Goal: Task Accomplishment & Management: Use online tool/utility

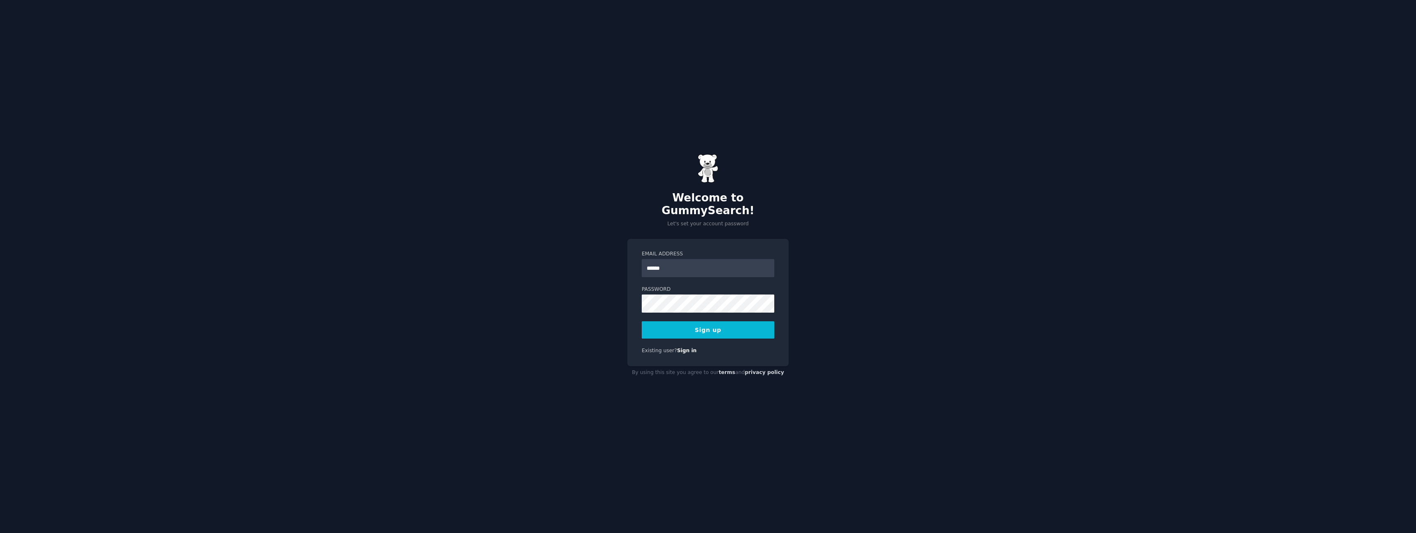
type input "**********"
click at [718, 329] on button "Sign up" at bounding box center [708, 329] width 133 height 17
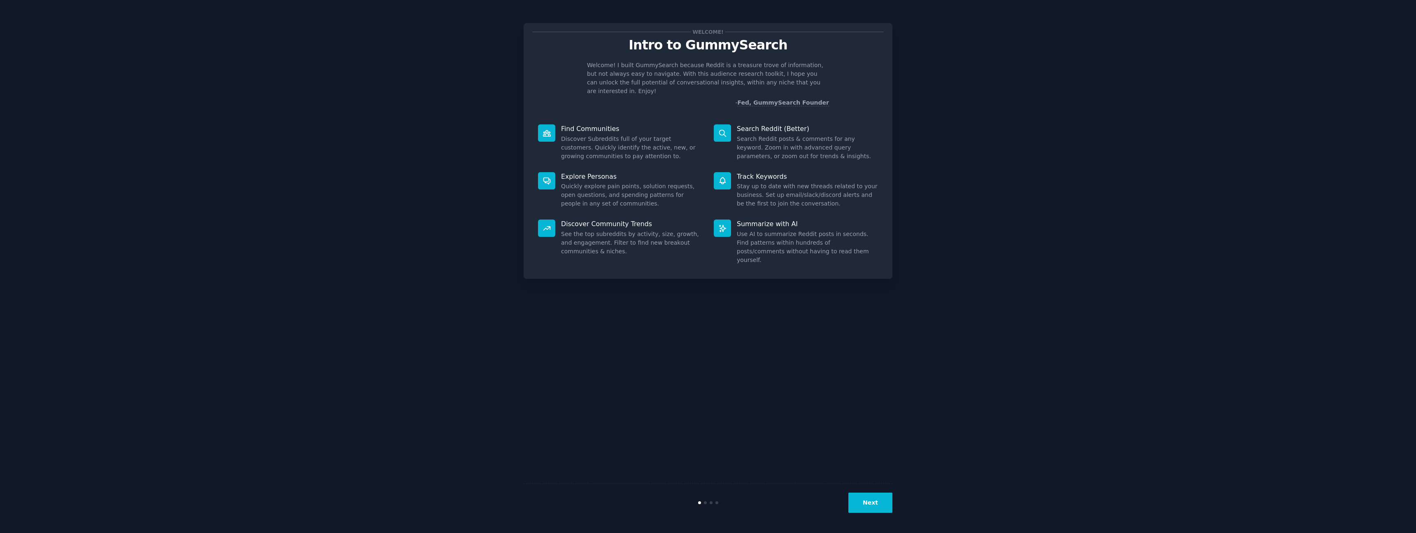
click at [878, 498] on button "Next" at bounding box center [870, 502] width 44 height 20
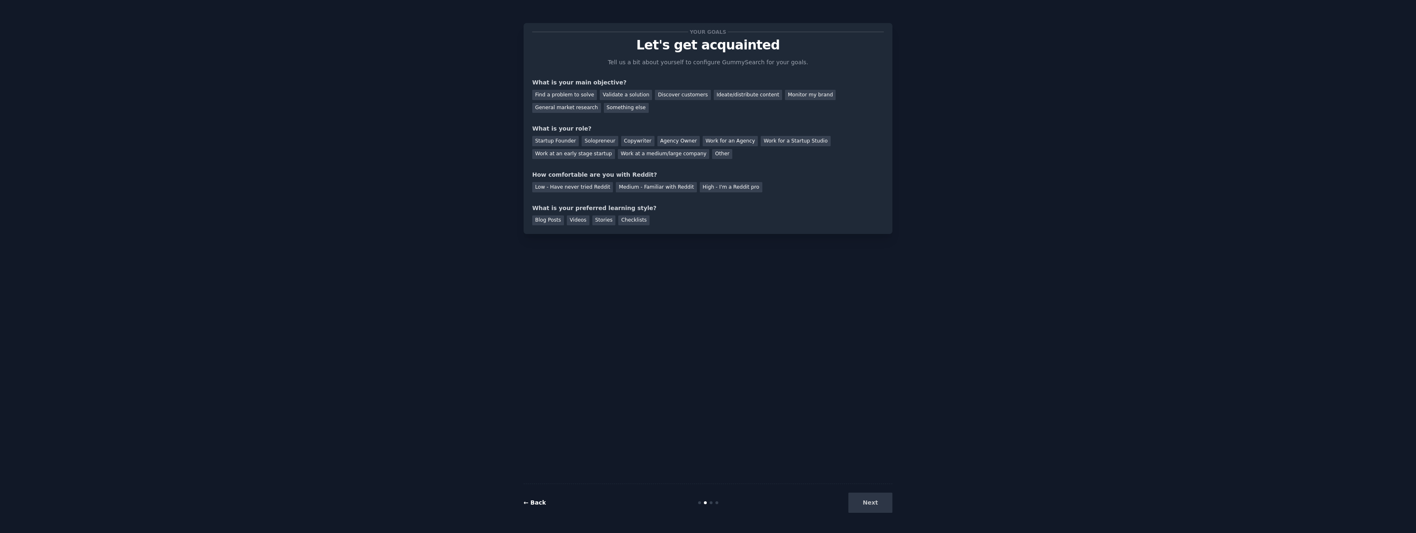
click at [529, 502] on link "← Back" at bounding box center [534, 502] width 22 height 7
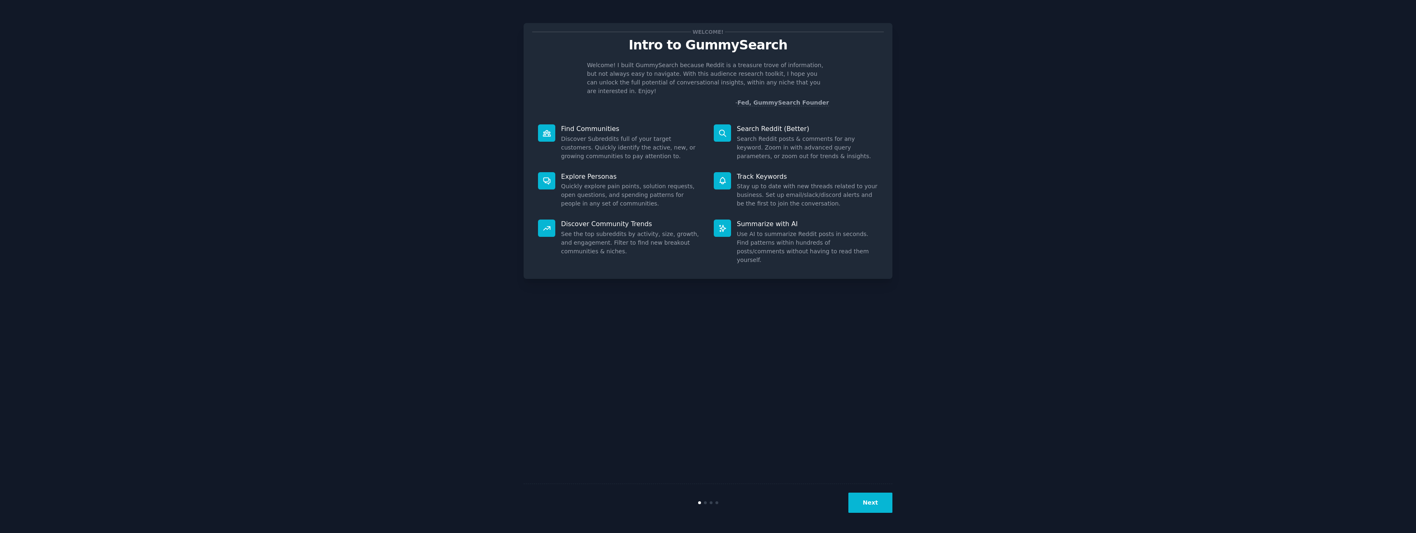
click at [877, 504] on button "Next" at bounding box center [870, 502] width 44 height 20
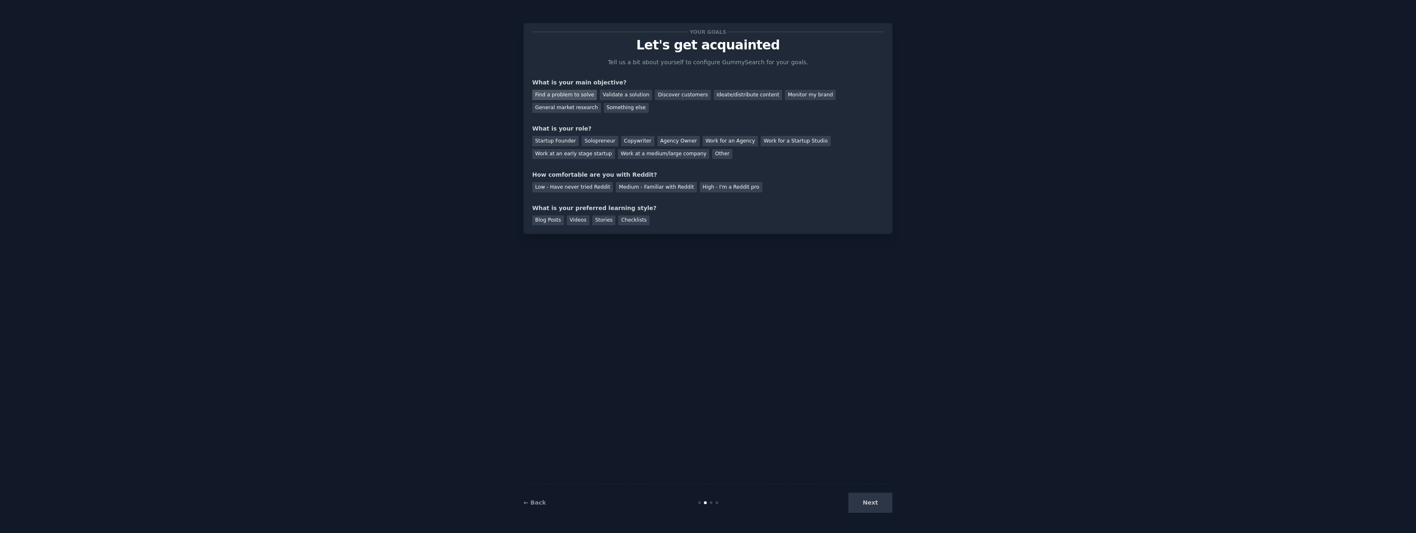
click at [558, 96] on div "Find a problem to solve" at bounding box center [564, 95] width 65 height 10
click at [618, 95] on div "Validate a solution" at bounding box center [626, 95] width 52 height 10
click at [577, 93] on div "Find a problem to solve" at bounding box center [564, 95] width 65 height 10
click at [602, 92] on div "Validate a solution" at bounding box center [626, 95] width 52 height 10
click at [550, 96] on div "Find a problem to solve" at bounding box center [564, 95] width 65 height 10
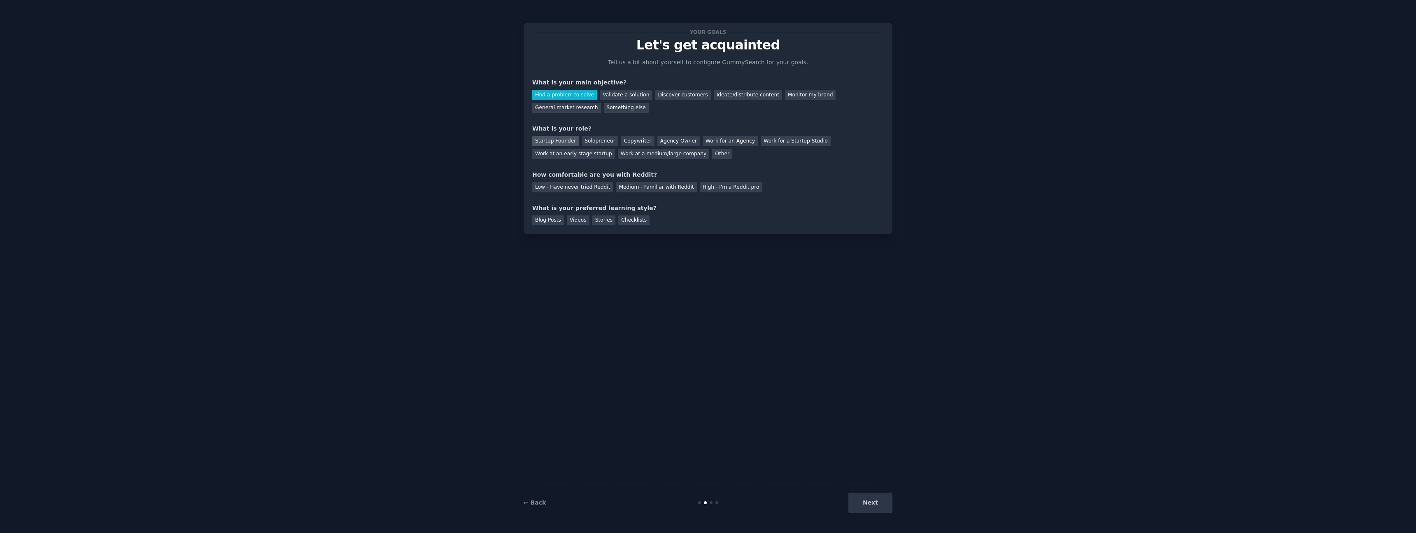
click at [548, 142] on div "Startup Founder" at bounding box center [555, 141] width 47 height 10
click at [579, 188] on div "Low - Have never tried Reddit" at bounding box center [572, 187] width 81 height 10
click at [583, 220] on div "Videos" at bounding box center [578, 220] width 23 height 10
click at [877, 497] on button "Next" at bounding box center [870, 502] width 44 height 20
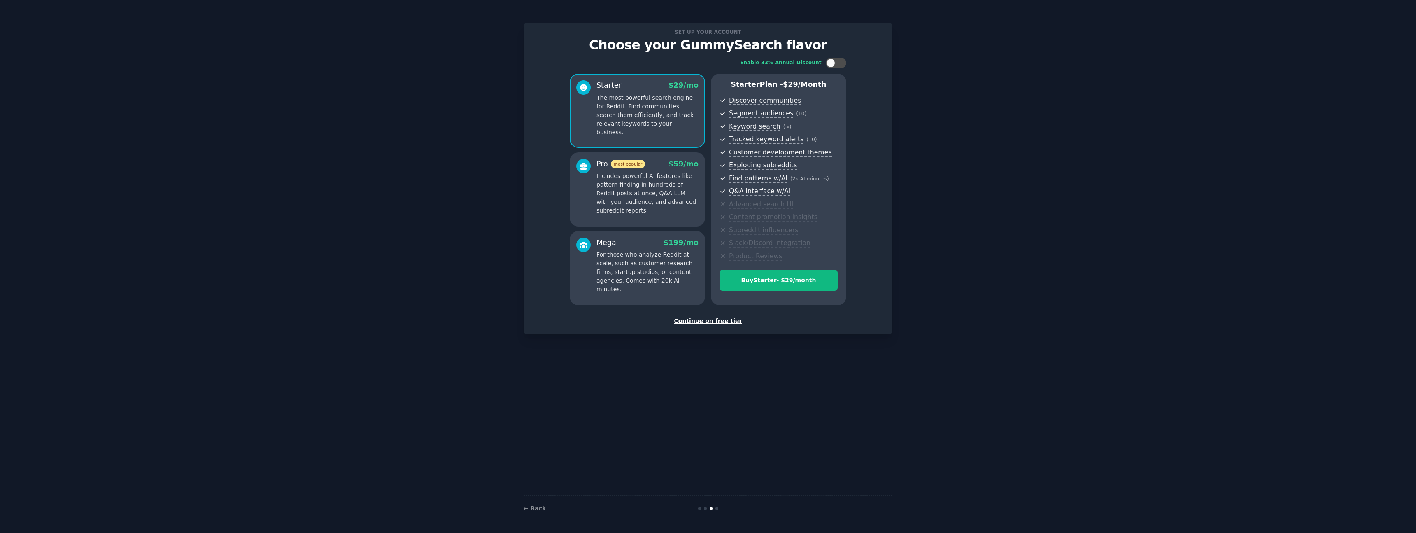
click at [723, 323] on div "Continue on free tier" at bounding box center [707, 320] width 351 height 9
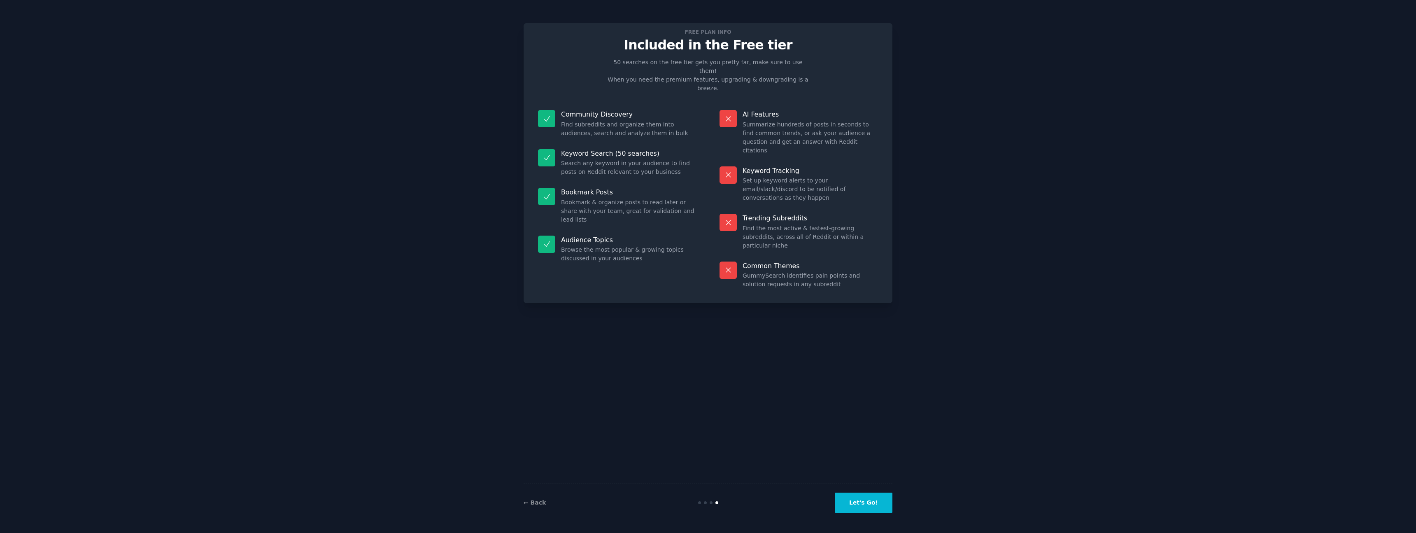
click at [868, 500] on button "Let's Go!" at bounding box center [864, 502] width 58 height 20
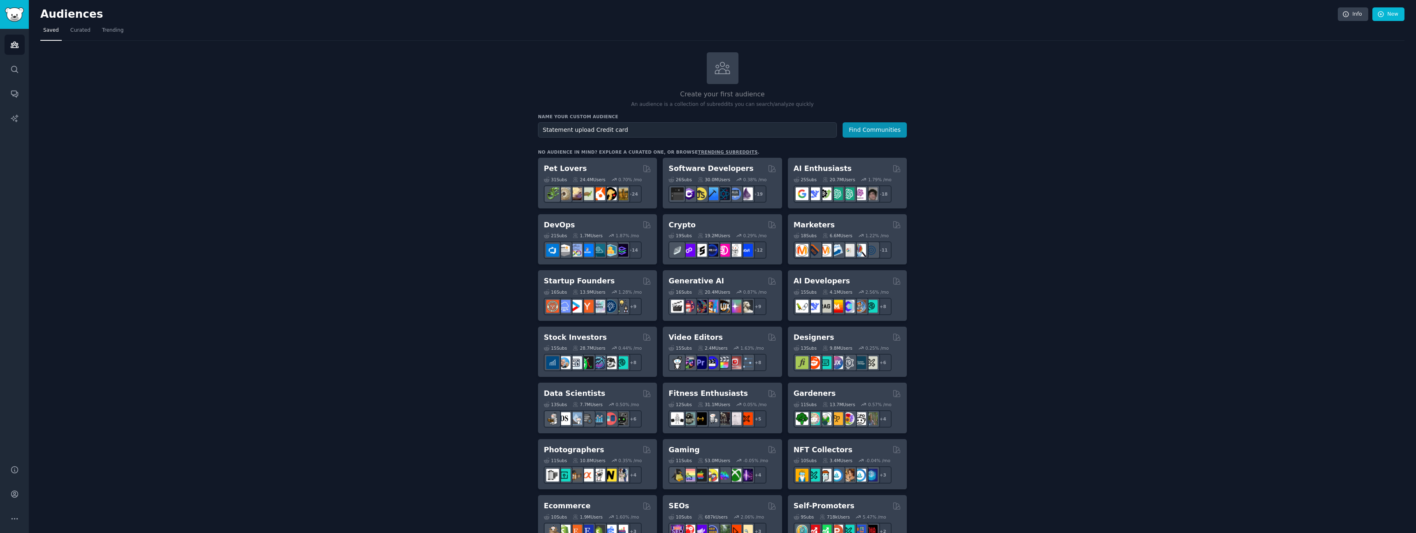
drag, startPoint x: 679, startPoint y: 130, endPoint x: 533, endPoint y: 122, distance: 146.3
click at [533, 122] on div "Create your first audience An audience is a collection of subreddits you can se…" at bounding box center [722, 500] width 1364 height 896
click at [842, 122] on button "Find Communities" at bounding box center [874, 129] width 64 height 15
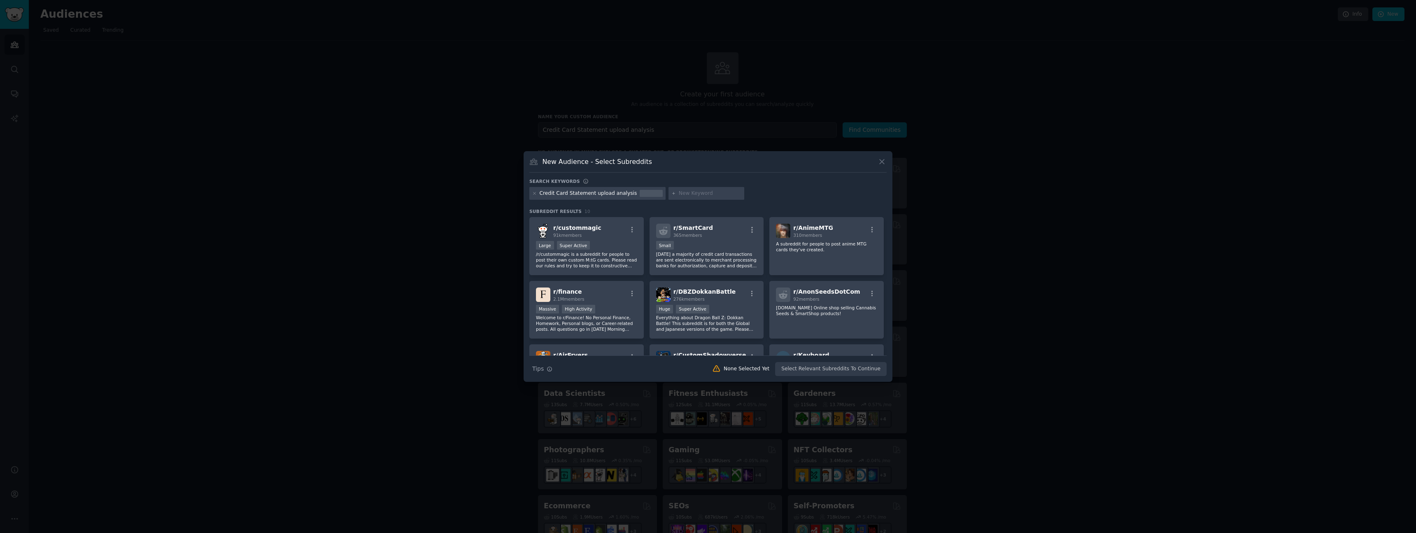
click at [882, 160] on icon at bounding box center [881, 161] width 9 height 9
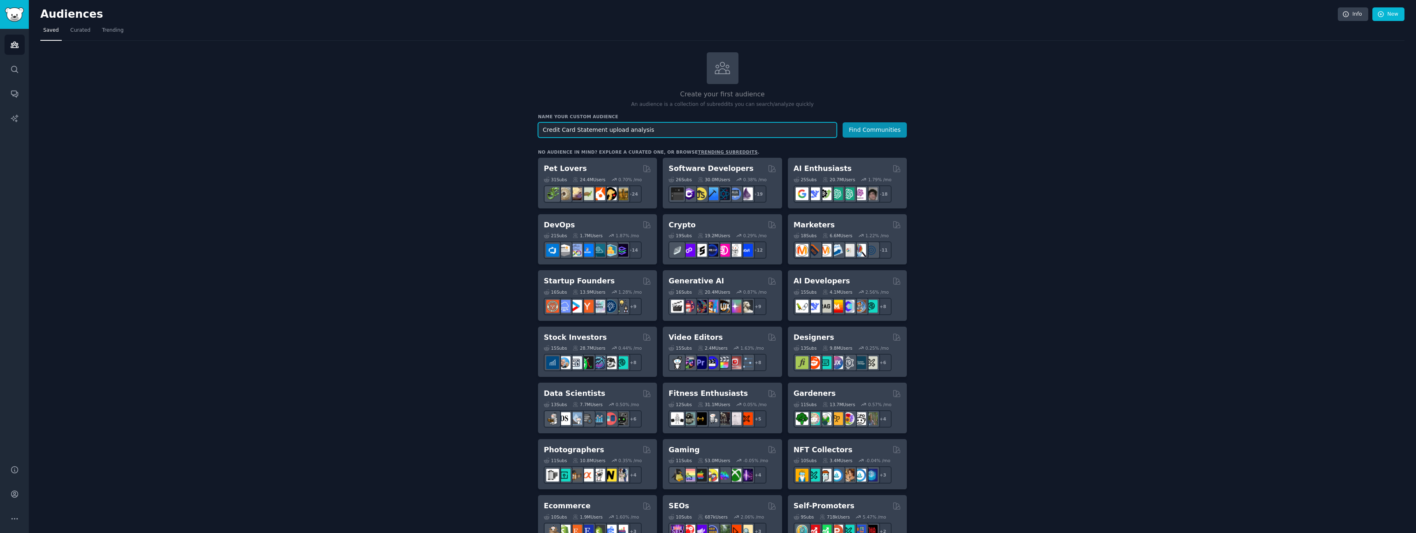
drag, startPoint x: 622, startPoint y: 131, endPoint x: 674, endPoint y: 131, distance: 52.7
click at [674, 131] on input "Credit Card Statement upload analysis" at bounding box center [687, 129] width 299 height 15
click at [874, 125] on button "Find Communities" at bounding box center [874, 129] width 64 height 15
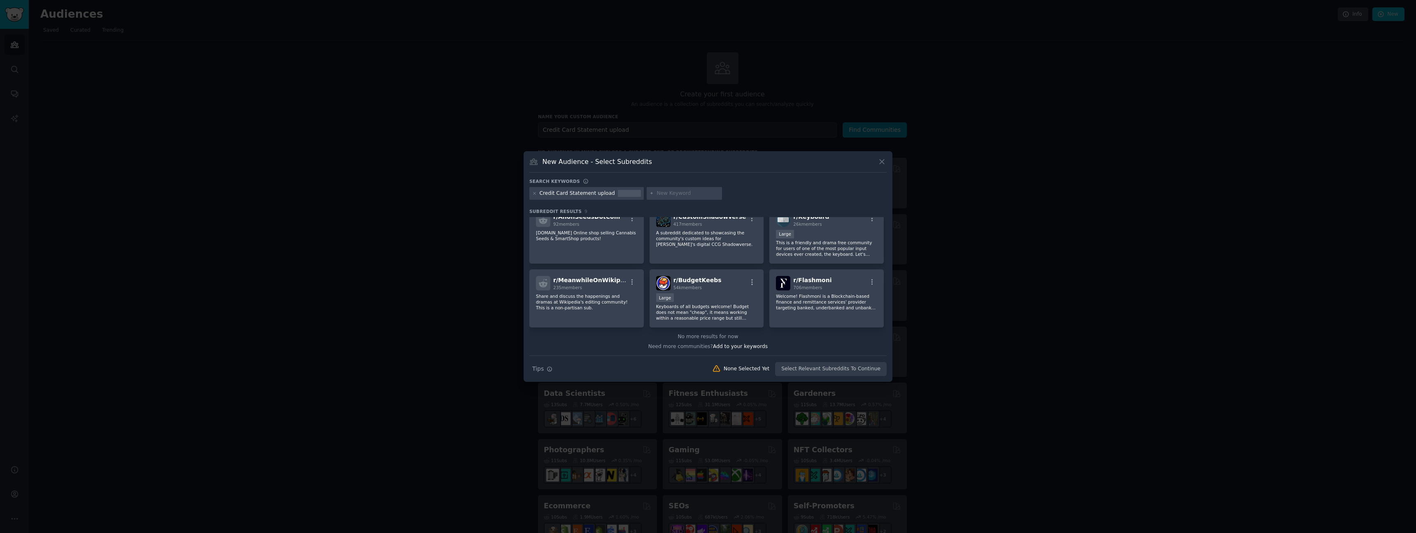
scroll to position [76, 0]
click at [880, 159] on icon at bounding box center [881, 161] width 9 height 9
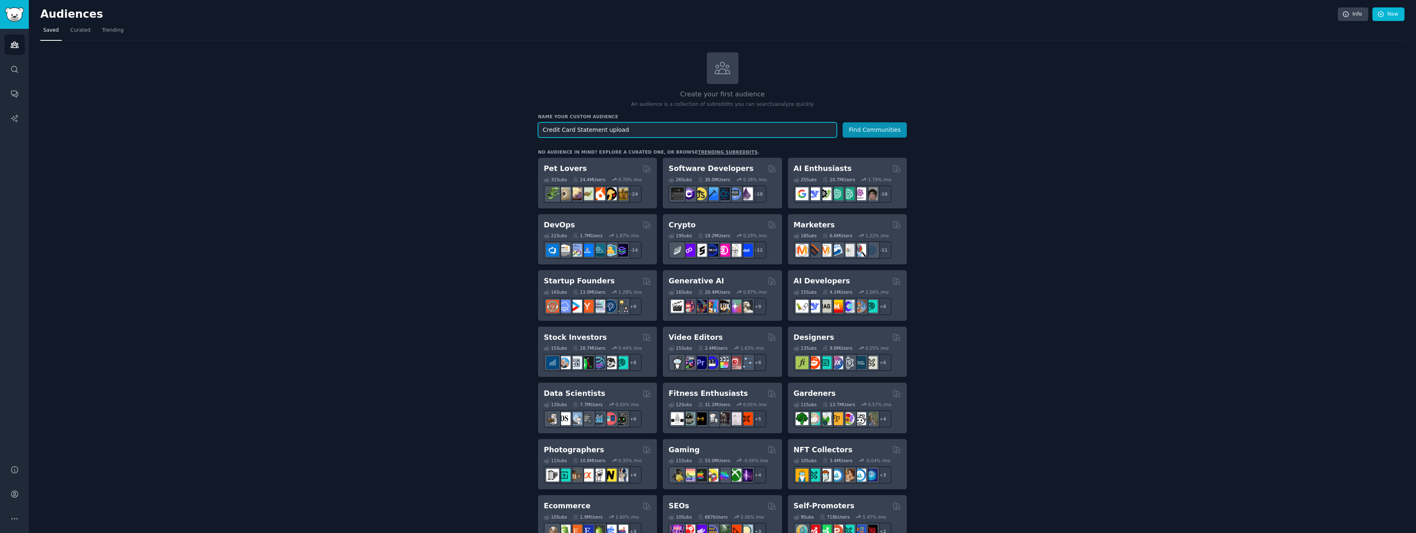
drag, startPoint x: 679, startPoint y: 130, endPoint x: 487, endPoint y: 116, distance: 192.7
click at [487, 116] on div "Create your first audience An audience is a collection of subreddits you can se…" at bounding box center [722, 500] width 1364 height 896
type input "Spend Management"
click at [867, 127] on button "Find Communities" at bounding box center [874, 129] width 64 height 15
